Goal: Transaction & Acquisition: Purchase product/service

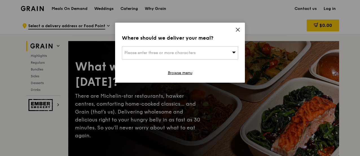
click at [191, 57] on div "Please enter three or more characters" at bounding box center [180, 52] width 116 height 13
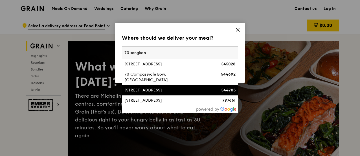
type input "70 sengkan"
click at [163, 89] on div "[STREET_ADDRESS]" at bounding box center [166, 90] width 84 height 6
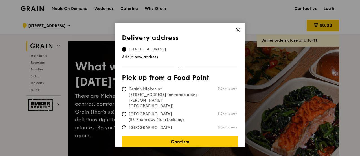
scroll to position [3, 0]
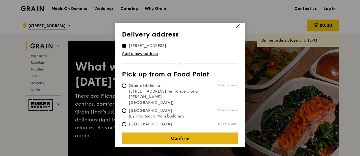
click at [191, 138] on link "Confirm" at bounding box center [180, 138] width 116 height 12
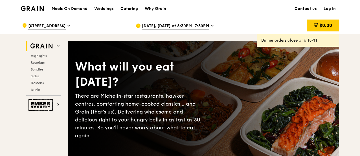
click at [175, 21] on div "Oct 14, Today at 6:30PM–7:30PM" at bounding box center [188, 25] width 105 height 17
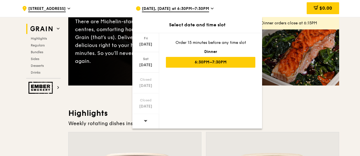
scroll to position [75, 0]
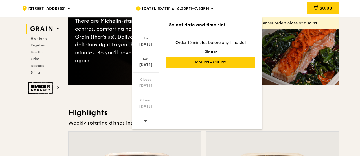
click at [144, 121] on icon at bounding box center [146, 120] width 4 height 4
click at [144, 121] on icon at bounding box center [146, 121] width 4 height 2
click at [149, 58] on div "Sat" at bounding box center [145, 58] width 25 height 5
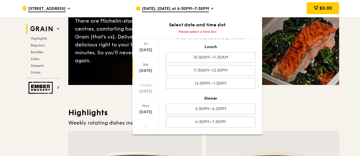
scroll to position [0, 0]
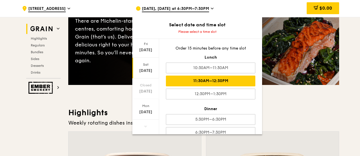
click at [207, 80] on div "11:30AM–12:30PM" at bounding box center [210, 80] width 89 height 11
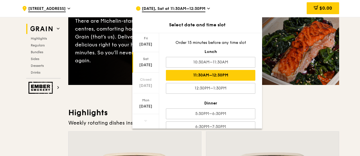
scroll to position [10, 0]
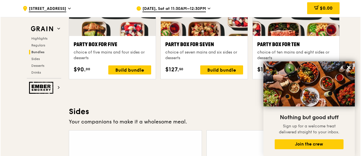
scroll to position [1180, 0]
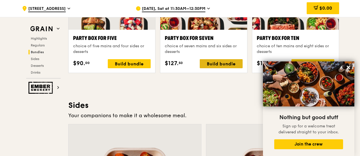
click at [216, 63] on div "Build bundle" at bounding box center [221, 63] width 43 height 9
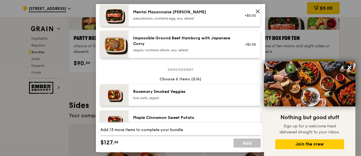
scroll to position [0, 0]
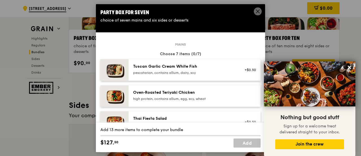
drag, startPoint x: 200, startPoint y: 65, endPoint x: 136, endPoint y: 65, distance: 64.6
click at [136, 65] on div "Tuscan Garlic Cream White Fish" at bounding box center [183, 67] width 101 height 6
drag, startPoint x: 203, startPoint y: 68, endPoint x: 147, endPoint y: 67, distance: 55.3
click at [147, 67] on div "Tuscan Garlic Cream White Fish" at bounding box center [183, 67] width 101 height 6
click at [257, 13] on icon at bounding box center [257, 11] width 5 height 5
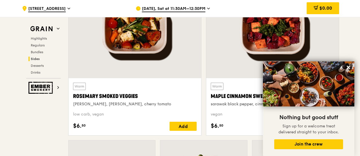
scroll to position [1324, 0]
drag, startPoint x: 217, startPoint y: 95, endPoint x: 240, endPoint y: 95, distance: 23.4
click at [240, 95] on div "Maple Cinnamon Sweet Potato" at bounding box center [273, 96] width 124 height 8
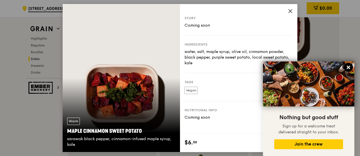
click at [349, 68] on icon at bounding box center [348, 66] width 3 height 3
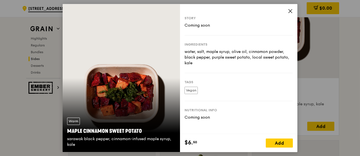
click at [289, 9] on icon at bounding box center [290, 10] width 5 height 5
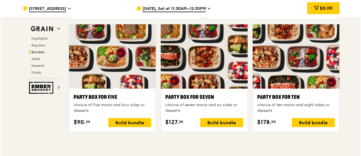
scroll to position [1122, 0]
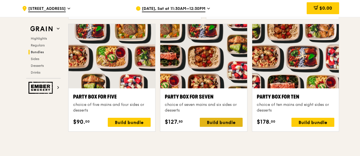
click at [217, 120] on div "Build bundle" at bounding box center [221, 121] width 43 height 9
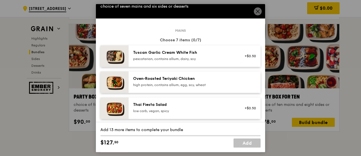
scroll to position [14, 0]
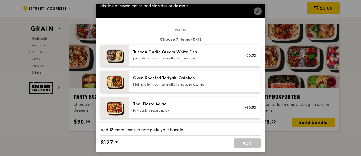
drag, startPoint x: 198, startPoint y: 50, endPoint x: 128, endPoint y: 53, distance: 69.5
click at [128, 53] on div "Tuscan Garlic Cream White Fish pescatarian, contains allium, dairy, soy +$0.50" at bounding box center [180, 55] width 160 height 21
click at [175, 82] on div "high protein, contains allium, egg, soy, wheat" at bounding box center [183, 84] width 101 height 5
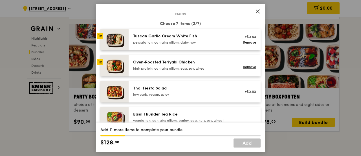
click at [145, 88] on div "Thai Fiesta Salad" at bounding box center [183, 88] width 101 height 6
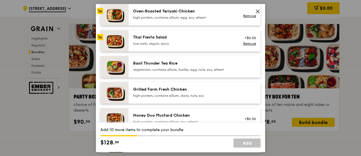
scroll to position [81, 0]
click at [147, 72] on div "Basil Thunder Tea Rice vegetarian, contains allium, barley, egg, nuts, soy, whe…" at bounding box center [184, 66] width 108 height 12
click at [147, 98] on div "Grilled Farm Fresh Chicken high protein, contains allium, dairy, nuts, soy" at bounding box center [184, 92] width 108 height 12
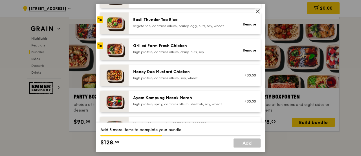
scroll to position [125, 0]
click at [143, 82] on div "Honey Duo Mustard Chicken high protein, contains allium, soy, wheat +$0.50" at bounding box center [195, 74] width 132 height 21
click at [148, 93] on div "Ayam Kampung Masak Merah high protein, spicy, contains allium, shellfish, soy, …" at bounding box center [195, 100] width 132 height 21
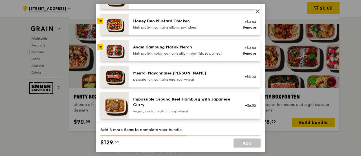
scroll to position [176, 0]
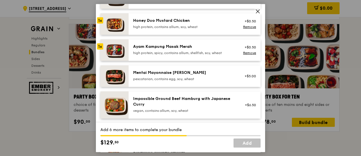
click at [151, 76] on div "Mentai Mayonnaise Aburi Salmon pescatarian, contains egg, soy, wheat" at bounding box center [183, 75] width 101 height 11
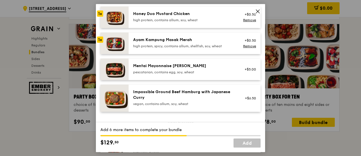
scroll to position [183, 0]
click at [117, 71] on img at bounding box center [114, 68] width 28 height 21
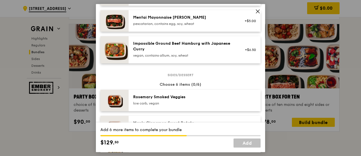
scroll to position [262, 0]
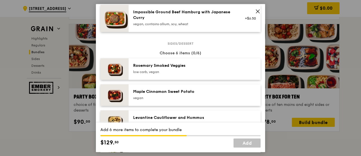
click at [151, 65] on div "Rosemary Smoked Veggies" at bounding box center [183, 66] width 101 height 6
click at [162, 91] on div "Maple Cinnamon Sweet Potato" at bounding box center [183, 92] width 101 height 6
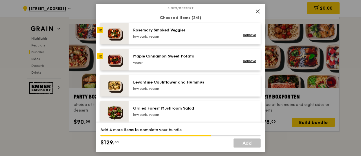
scroll to position [302, 0]
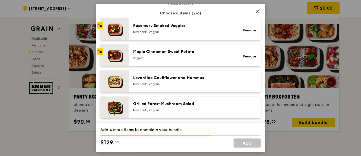
click at [156, 78] on div "Levantine Cauliflower and Hummus" at bounding box center [183, 78] width 101 height 6
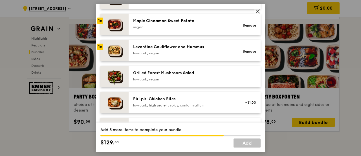
scroll to position [335, 0]
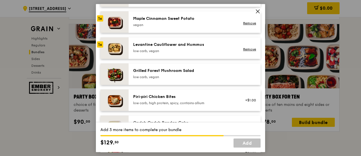
click at [143, 77] on div "low carb, vegan" at bounding box center [183, 77] width 101 height 5
click at [151, 99] on div "Piri‑piri Chicken Bites" at bounding box center [183, 97] width 101 height 6
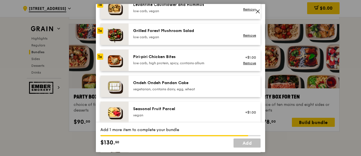
scroll to position [378, 0]
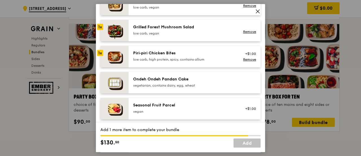
click at [158, 84] on div "vegetarian, contains dairy, egg, wheat" at bounding box center [183, 85] width 101 height 5
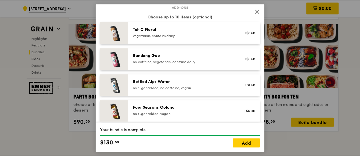
scroll to position [586, 0]
click at [246, 142] on link "Add" at bounding box center [247, 142] width 27 height 9
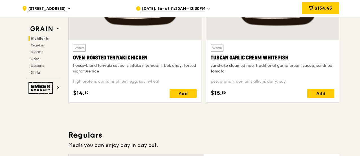
scroll to position [265, 0]
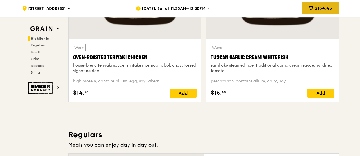
click at [317, 8] on span "$134.45" at bounding box center [324, 7] width 18 height 5
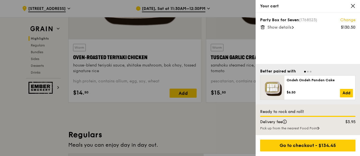
scroll to position [265, 0]
click at [281, 27] on span "Show details" at bounding box center [280, 27] width 24 height 5
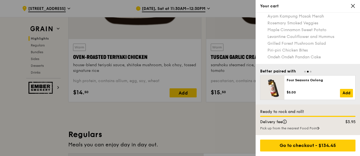
scroll to position [0, 0]
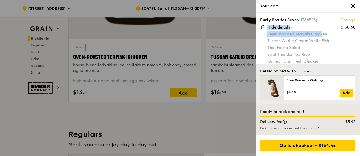
drag, startPoint x: 266, startPoint y: 33, endPoint x: 323, endPoint y: 30, distance: 57.4
click at [323, 30] on div "Party Box for Seven (1768523) Change $130.50 Hide details Oven‑Roasted Teriyaki…" at bounding box center [307, 67] width 95 height 100
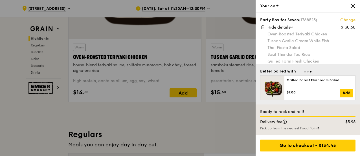
click at [330, 34] on div "Oven‑Roasted Teriyaki Chicken" at bounding box center [312, 34] width 88 height 6
drag, startPoint x: 331, startPoint y: 34, endPoint x: 267, endPoint y: 34, distance: 64.1
click at [267, 34] on div "Party Box for Seven (1768523) Change $130.50 Hide details Oven‑Roasted Teriyaki…" at bounding box center [307, 67] width 95 height 100
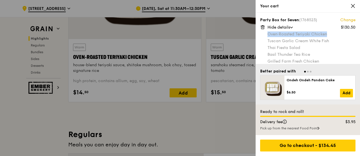
drag, startPoint x: 268, startPoint y: 35, endPoint x: 331, endPoint y: 34, distance: 62.7
click at [331, 34] on div "Oven‑Roasted Teriyaki Chicken" at bounding box center [312, 34] width 88 height 6
copy div "Oven‑Roasted Teriyaki Chicken"
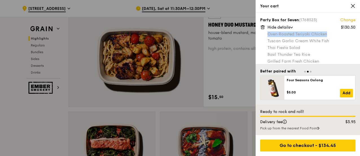
scroll to position [413, 0]
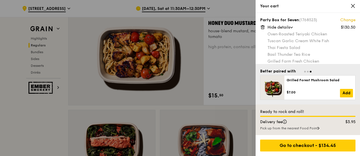
click at [319, 129] on div "Pick up from the nearest Food Point" at bounding box center [307, 128] width 95 height 5
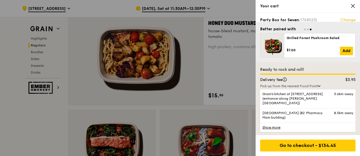
scroll to position [436, 0]
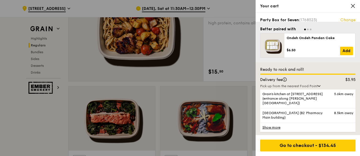
click at [270, 125] on link "Show more" at bounding box center [307, 126] width 95 height 9
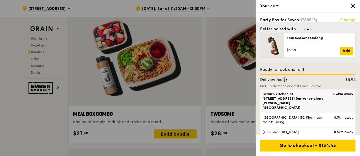
scroll to position [853, 0]
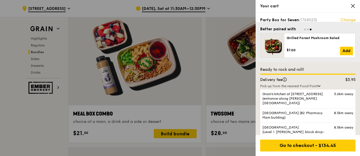
click at [318, 86] on div "Pick up from the nearest Food Point" at bounding box center [307, 86] width 95 height 5
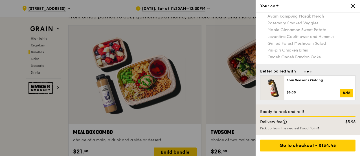
scroll to position [58, 0]
click at [160, 61] on div at bounding box center [180, 78] width 360 height 156
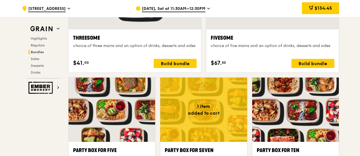
scroll to position [1067, 0]
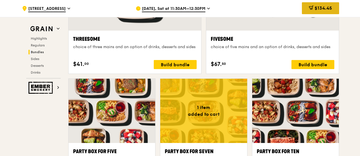
click at [321, 5] on div "$134.45" at bounding box center [320, 8] width 37 height 12
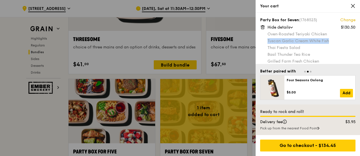
scroll to position [1067, 0]
drag, startPoint x: 268, startPoint y: 37, endPoint x: 331, endPoint y: 38, distance: 63.0
click at [331, 38] on div "Oven‑Roasted Teriyaki Chicken Tuscan Garlic Cream White Fish Thai Fiesta Salad …" at bounding box center [312, 74] width 88 height 87
copy div "Tuscan Garlic Cream White Fish"
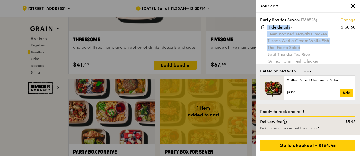
drag, startPoint x: 266, startPoint y: 48, endPoint x: 301, endPoint y: 45, distance: 34.8
click at [301, 45] on div "Party Box for Seven (1768523) Change $130.50 Hide details Oven‑Roasted Teriyaki…" at bounding box center [307, 67] width 95 height 100
click at [301, 45] on div "Thai Fiesta Salad" at bounding box center [312, 48] width 88 height 6
drag, startPoint x: 304, startPoint y: 47, endPoint x: 267, endPoint y: 47, distance: 36.7
click at [267, 47] on div "Party Box for Seven (1768523) Change $130.50 Hide details Oven‑Roasted Teriyaki…" at bounding box center [307, 67] width 95 height 100
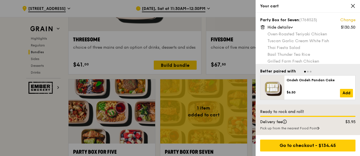
click at [267, 47] on div "Party Box for Seven (1768523) Change $130.50 Hide details Oven‑Roasted Teriyaki…" at bounding box center [307, 67] width 95 height 100
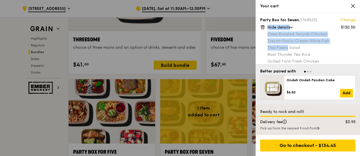
drag, startPoint x: 267, startPoint y: 47, endPoint x: 289, endPoint y: 47, distance: 22.0
click at [289, 47] on div "Party Box for Seven (1768523) Change $130.50 Hide details Oven‑Roasted Teriyaki…" at bounding box center [307, 67] width 95 height 100
click at [289, 47] on div "Thai Fiesta Salad" at bounding box center [312, 48] width 88 height 6
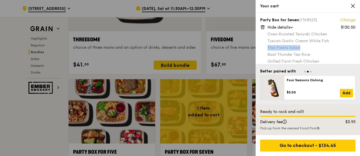
drag, startPoint x: 268, startPoint y: 47, endPoint x: 303, endPoint y: 45, distance: 35.1
click at [303, 45] on div "Thai Fiesta Salad" at bounding box center [312, 48] width 88 height 6
copy div "Thai Fiesta Salad"
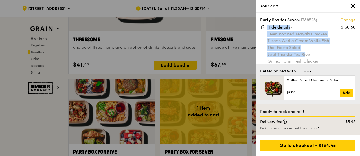
drag, startPoint x: 266, startPoint y: 54, endPoint x: 306, endPoint y: 53, distance: 40.1
click at [306, 53] on div "Party Box for Seven (1768523) Change $130.50 Hide details Oven‑Roasted Teriyaki…" at bounding box center [307, 67] width 95 height 100
click at [306, 53] on div "Basil Thunder Tea Rice" at bounding box center [312, 55] width 88 height 6
drag, startPoint x: 313, startPoint y: 53, endPoint x: 267, endPoint y: 53, distance: 46.6
click at [267, 53] on div "Party Box for Seven (1768523) Change $130.50 Hide details Oven‑Roasted Teriyaki…" at bounding box center [307, 67] width 95 height 100
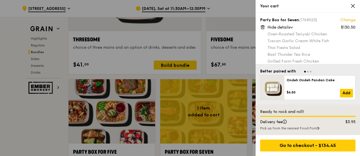
click at [267, 53] on div "Party Box for Seven (1768523) Change $130.50 Hide details Oven‑Roasted Teriyaki…" at bounding box center [307, 67] width 95 height 100
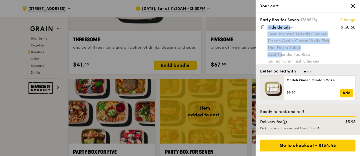
drag, startPoint x: 265, startPoint y: 54, endPoint x: 283, endPoint y: 53, distance: 18.7
click at [283, 53] on div "Party Box for Seven (1768523) Change $130.50 Hide details Oven‑Roasted Teriyaki…" at bounding box center [307, 67] width 95 height 100
click at [283, 53] on div "Basil Thunder Tea Rice" at bounding box center [312, 55] width 88 height 6
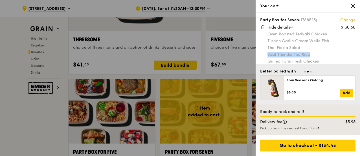
drag, startPoint x: 268, startPoint y: 54, endPoint x: 312, endPoint y: 52, distance: 44.3
click at [312, 52] on div "Basil Thunder Tea Rice" at bounding box center [312, 55] width 88 height 6
copy div "Basil Thunder Tea Rice"
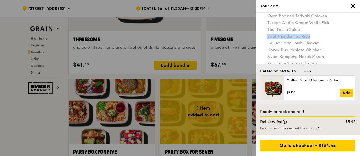
scroll to position [18, 0]
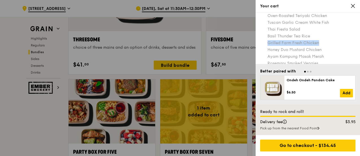
drag, startPoint x: 268, startPoint y: 43, endPoint x: 320, endPoint y: 41, distance: 52.0
click at [320, 41] on div "Grilled Farm Fresh Chicken" at bounding box center [312, 43] width 88 height 6
copy div "Grilled Farm Fresh Chicken"
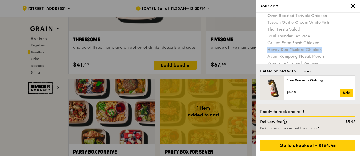
drag, startPoint x: 268, startPoint y: 50, endPoint x: 321, endPoint y: 47, distance: 53.4
click at [321, 47] on div "Honey Duo Mustard Chicken" at bounding box center [312, 50] width 88 height 6
copy div "Honey Duo Mustard Chicken"
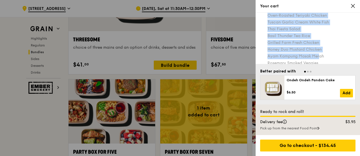
drag, startPoint x: 266, startPoint y: 53, endPoint x: 321, endPoint y: 53, distance: 54.5
click at [321, 53] on div "Party Box for Seven (1768523) Change $130.50 Hide details Oven‑Roasted Teriyaki…" at bounding box center [307, 49] width 95 height 100
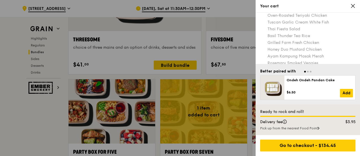
click at [326, 54] on div "Ayam Kampung Masak Merah" at bounding box center [312, 56] width 88 height 6
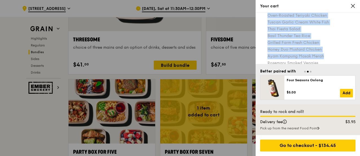
drag, startPoint x: 324, startPoint y: 54, endPoint x: 267, endPoint y: 54, distance: 57.3
click at [267, 54] on div "Party Box for Seven (1768523) Change $130.50 Hide details Oven‑Roasted Teriyaki…" at bounding box center [307, 49] width 95 height 100
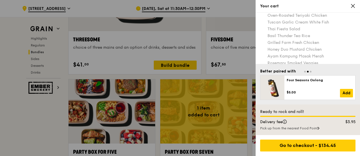
click at [267, 54] on div "Party Box for Seven (1768523) Change $130.50 Hide details Oven‑Roasted Teriyaki…" at bounding box center [307, 49] width 95 height 100
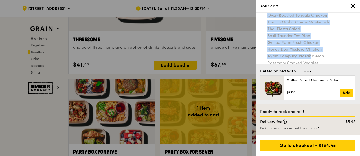
drag, startPoint x: 267, startPoint y: 55, endPoint x: 312, endPoint y: 53, distance: 44.9
click at [312, 53] on div "Party Box for Seven (1768523) Change $130.50 Hide details Oven‑Roasted Teriyaki…" at bounding box center [307, 49] width 95 height 100
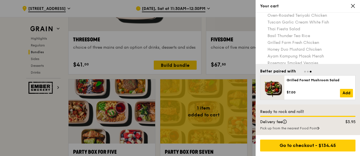
click at [316, 53] on div "Ayam Kampung Masak Merah" at bounding box center [312, 56] width 88 height 6
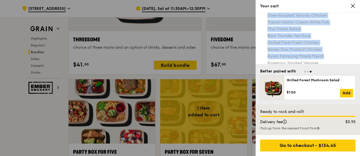
drag, startPoint x: 304, startPoint y: 56, endPoint x: 267, endPoint y: 56, distance: 36.7
click at [267, 56] on div "Party Box for Seven (1768523) Change $130.50 Hide details Oven‑Roasted Teriyaki…" at bounding box center [307, 49] width 95 height 100
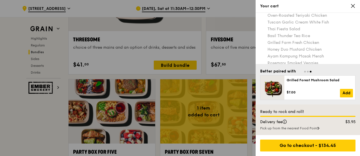
click at [267, 56] on div "Party Box for Seven (1768523) Change $130.50 Hide details Oven‑Roasted Teriyaki…" at bounding box center [307, 49] width 95 height 100
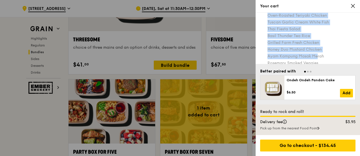
drag, startPoint x: 266, startPoint y: 55, endPoint x: 317, endPoint y: 54, distance: 51.1
click at [317, 54] on div "Party Box for Seven (1768523) Change $130.50 Hide details Oven‑Roasted Teriyaki…" at bounding box center [307, 49] width 95 height 100
click at [317, 54] on div "Ayam Kampung Masak Merah" at bounding box center [312, 56] width 88 height 6
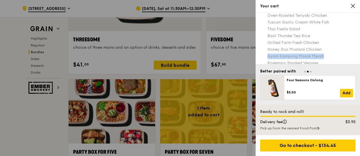
drag, startPoint x: 268, startPoint y: 55, endPoint x: 326, endPoint y: 55, distance: 58.4
click at [326, 55] on div "Ayam Kampung Masak Merah" at bounding box center [312, 56] width 88 height 6
copy div "Ayam Kampung Masak Merah"
click at [134, 54] on div at bounding box center [180, 78] width 360 height 156
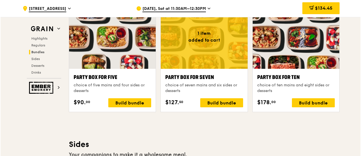
scroll to position [1142, 0]
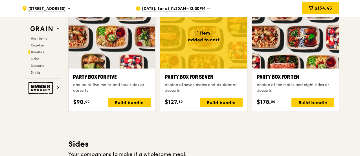
click at [202, 73] on div "Party Box for Seven" at bounding box center [204, 77] width 78 height 8
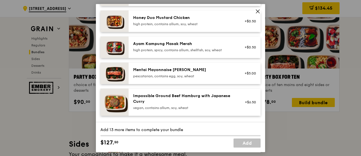
scroll to position [179, 0]
drag, startPoint x: 200, startPoint y: 69, endPoint x: 158, endPoint y: 70, distance: 41.8
click at [158, 70] on div "Mentai Mayonnaise [PERSON_NAME]" at bounding box center [183, 70] width 101 height 6
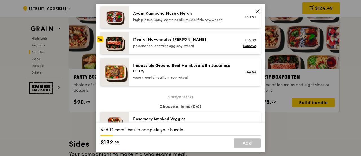
scroll to position [210, 0]
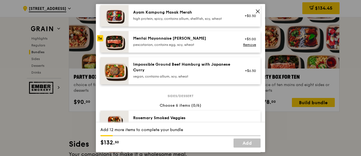
click at [168, 40] on div "Mentai Mayonnaise [PERSON_NAME]" at bounding box center [183, 39] width 101 height 6
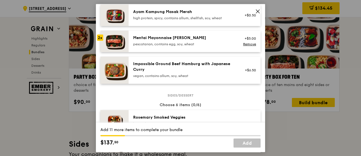
scroll to position [211, 0]
click at [256, 11] on icon at bounding box center [257, 11] width 5 height 5
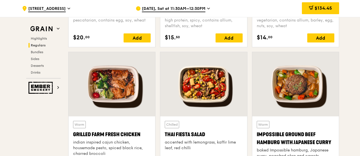
scroll to position [598, 0]
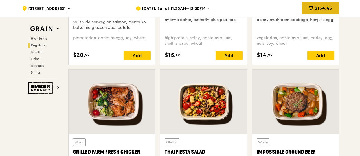
click at [321, 8] on span "$134.45" at bounding box center [324, 7] width 18 height 5
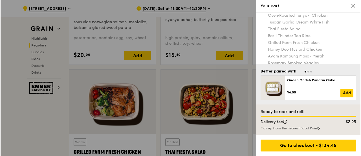
scroll to position [0, 0]
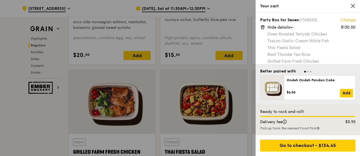
click at [348, 19] on link "Change" at bounding box center [347, 20] width 15 height 6
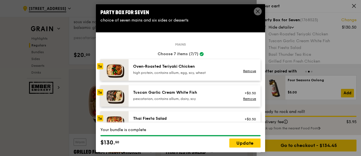
click at [119, 67] on img at bounding box center [114, 69] width 28 height 21
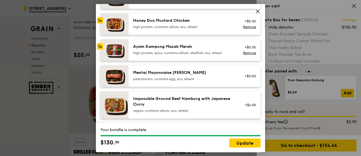
scroll to position [176, 0]
click at [130, 75] on div "Mentai Mayonnaise Aburi Salmon pescatarian, contains egg, soy, wheat" at bounding box center [184, 75] width 108 height 12
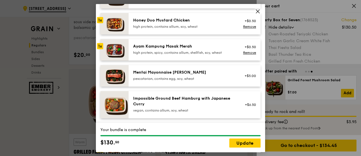
click at [97, 45] on div "1x" at bounding box center [100, 46] width 6 height 6
click at [243, 53] on link "Remove" at bounding box center [249, 53] width 13 height 4
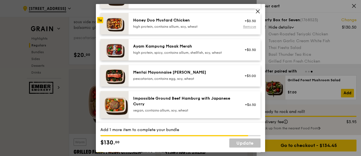
click at [247, 26] on link "Remove" at bounding box center [249, 27] width 13 height 4
click at [180, 69] on div "Mentai Mayonnaise Aburi Salmon pescatarian, contains egg, soy, wheat +$5.00" at bounding box center [195, 75] width 132 height 21
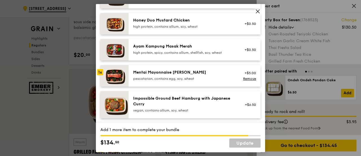
click at [174, 92] on div "Impossible Ground Beef Hamburg with Japanese Curry vegan, contains allium, soy,…" at bounding box center [195, 104] width 132 height 27
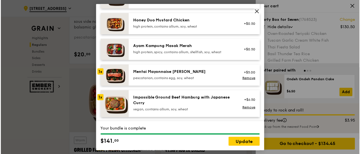
scroll to position [214, 0]
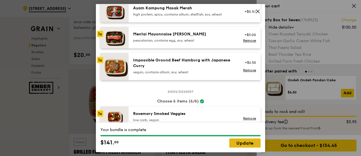
click at [253, 146] on link "Update" at bounding box center [245, 142] width 31 height 9
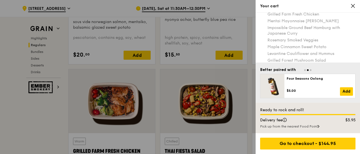
scroll to position [45, 0]
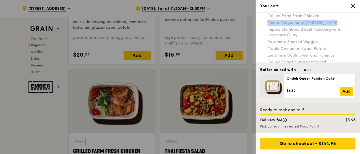
drag, startPoint x: 337, startPoint y: 20, endPoint x: 268, endPoint y: 23, distance: 68.7
click at [268, 23] on div "Oven‑Roasted Teriyaki Chicken Tuscan Garlic Cream White Fish Thai Fiesta Salad …" at bounding box center [312, 32] width 88 height 93
copy div "Mentai Mayonnaise [PERSON_NAME]"
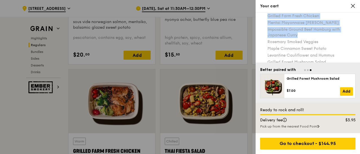
drag, startPoint x: 301, startPoint y: 36, endPoint x: 266, endPoint y: 30, distance: 35.7
click at [266, 30] on div "Party Box for Seven (1768523) Change $141.00 Hide details Oven‑Roasted Teriyaki…" at bounding box center [307, 25] width 95 height 106
copy div "$141.00 Hide details Oven‑Roasted Teriyaki Chicken Tuscan Garlic Cream White Fi…"
click at [289, 23] on div "Mentai Mayonnaise [PERSON_NAME]" at bounding box center [312, 23] width 88 height 6
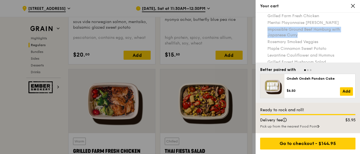
drag, startPoint x: 301, startPoint y: 36, endPoint x: 268, endPoint y: 31, distance: 33.8
click at [268, 31] on div "Impossible Ground Beef Hamburg with Japanese Curry" at bounding box center [312, 32] width 88 height 11
copy div "Impossible Ground Beef Hamburg with Japanese Curry"
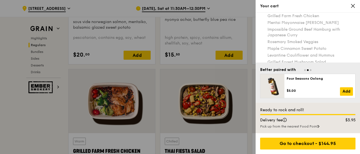
click at [146, 30] on div at bounding box center [180, 77] width 360 height 154
